Goal: Use online tool/utility: Utilize a website feature to perform a specific function

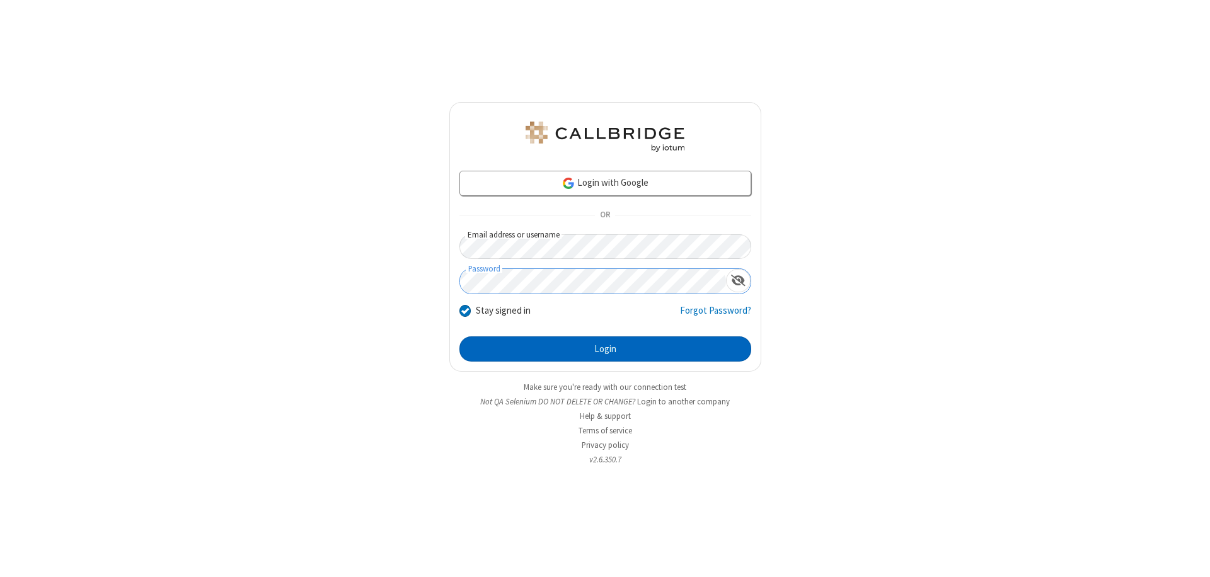
click at [605, 349] on button "Login" at bounding box center [606, 349] width 292 height 25
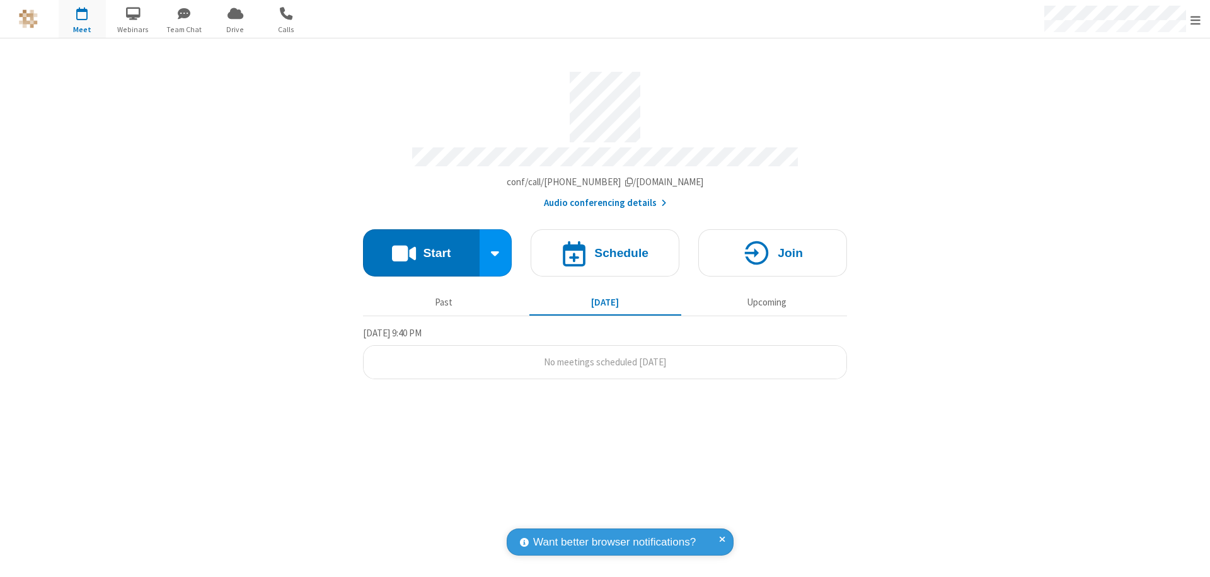
click at [421, 247] on button "Start" at bounding box center [421, 252] width 117 height 47
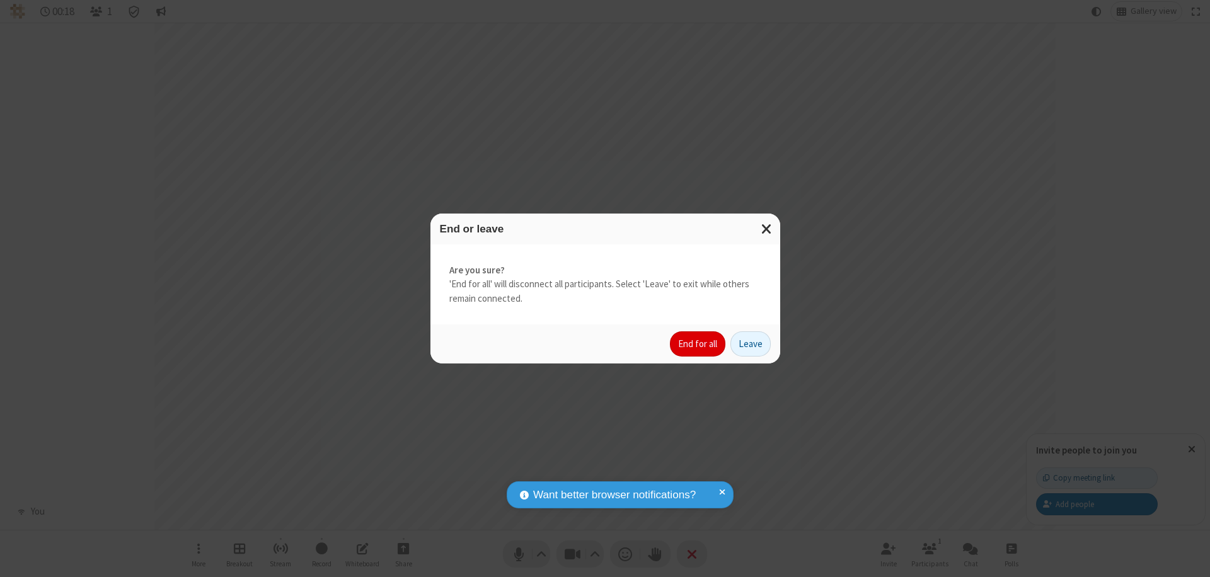
click at [698, 344] on button "End for all" at bounding box center [697, 344] width 55 height 25
